Goal: Task Accomplishment & Management: Manage account settings

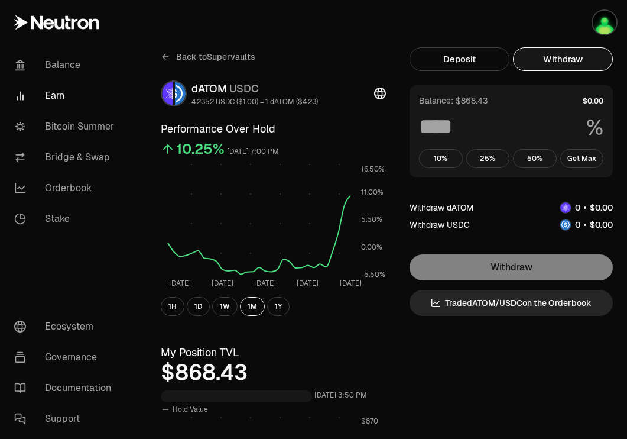
click at [573, 57] on button "Withdraw" at bounding box center [563, 59] width 100 height 24
click at [582, 162] on button "Get Max" at bounding box center [582, 158] width 44 height 19
type input "***"
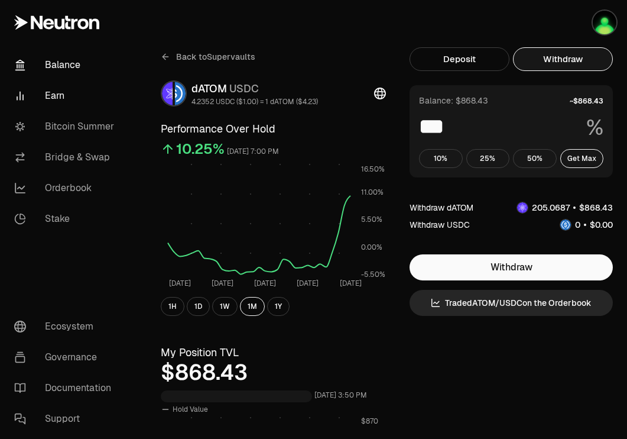
click at [69, 64] on link "Balance" at bounding box center [66, 65] width 123 height 31
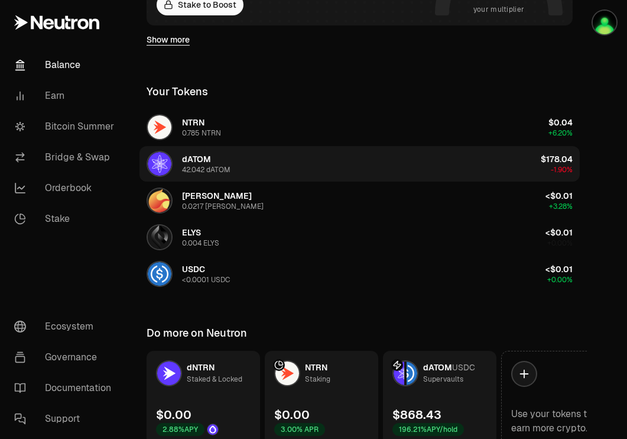
scroll to position [357, 0]
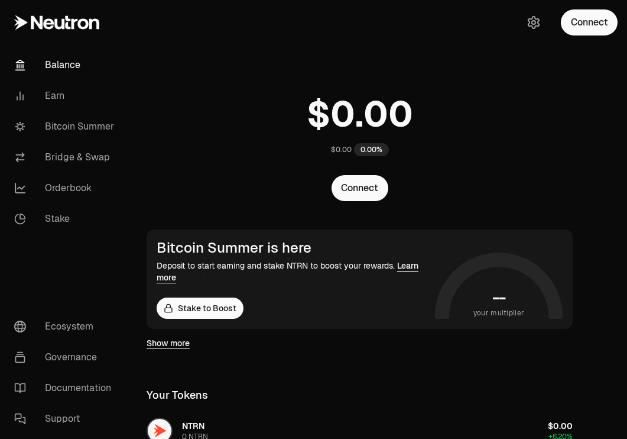
scroll to position [357, 0]
